Goal: Transaction & Acquisition: Purchase product/service

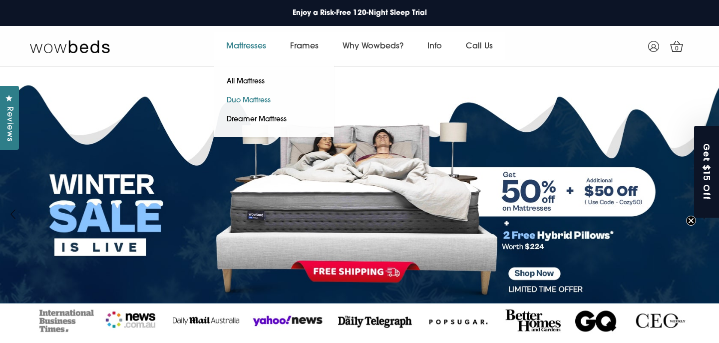
click at [252, 101] on link "Duo Mattress" at bounding box center [248, 100] width 69 height 19
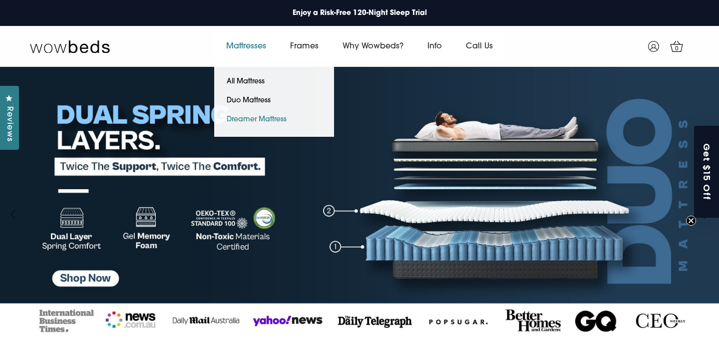
click at [245, 117] on link "Dreamer Mattress" at bounding box center [256, 119] width 85 height 19
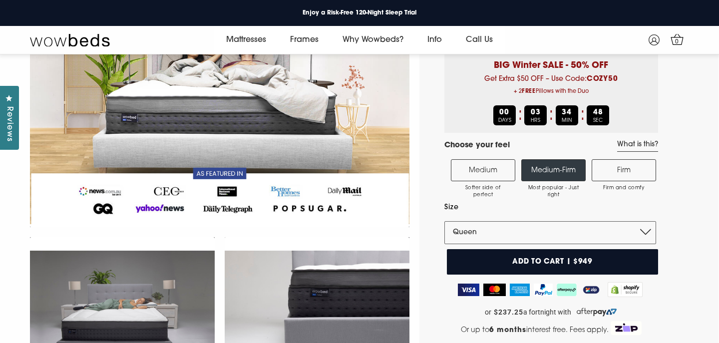
scroll to position [131, 0]
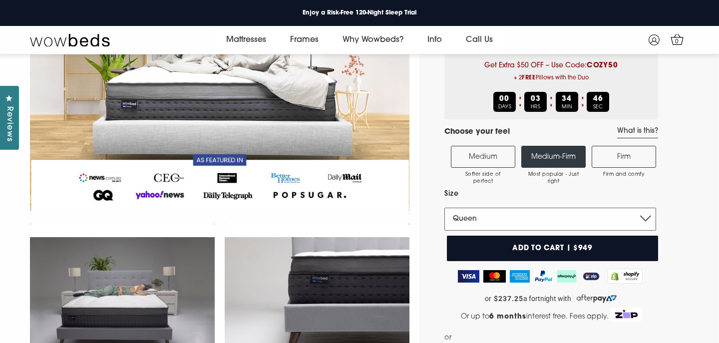
select select "Single"
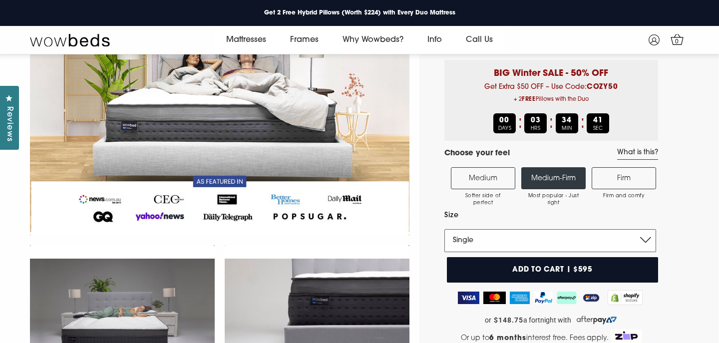
scroll to position [113, 0]
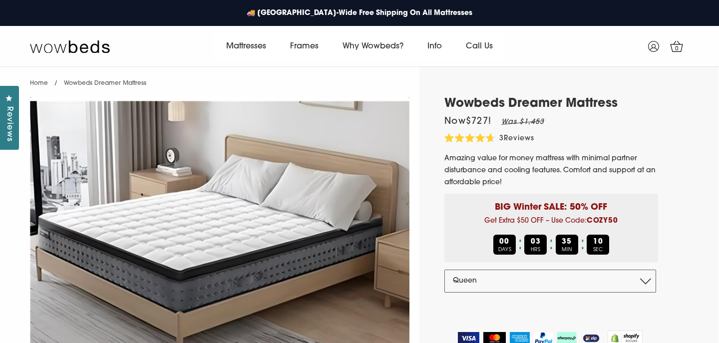
select select "Queen"
